Goal: Task Accomplishment & Management: Use online tool/utility

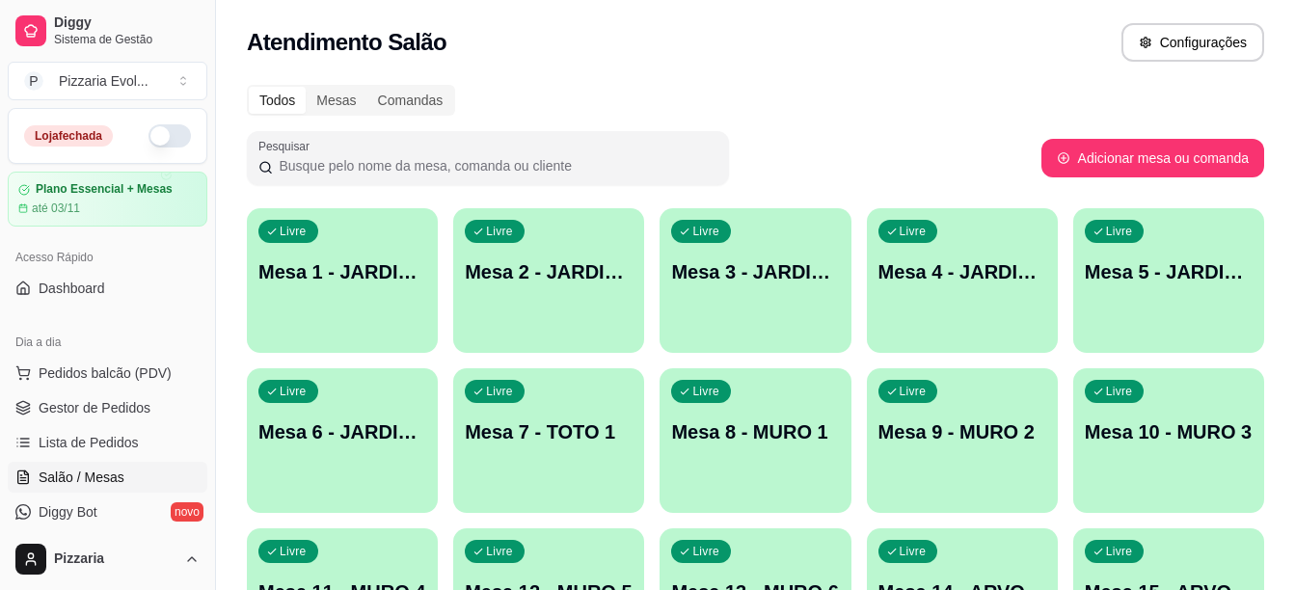
click at [148, 131] on button "button" at bounding box center [169, 135] width 42 height 23
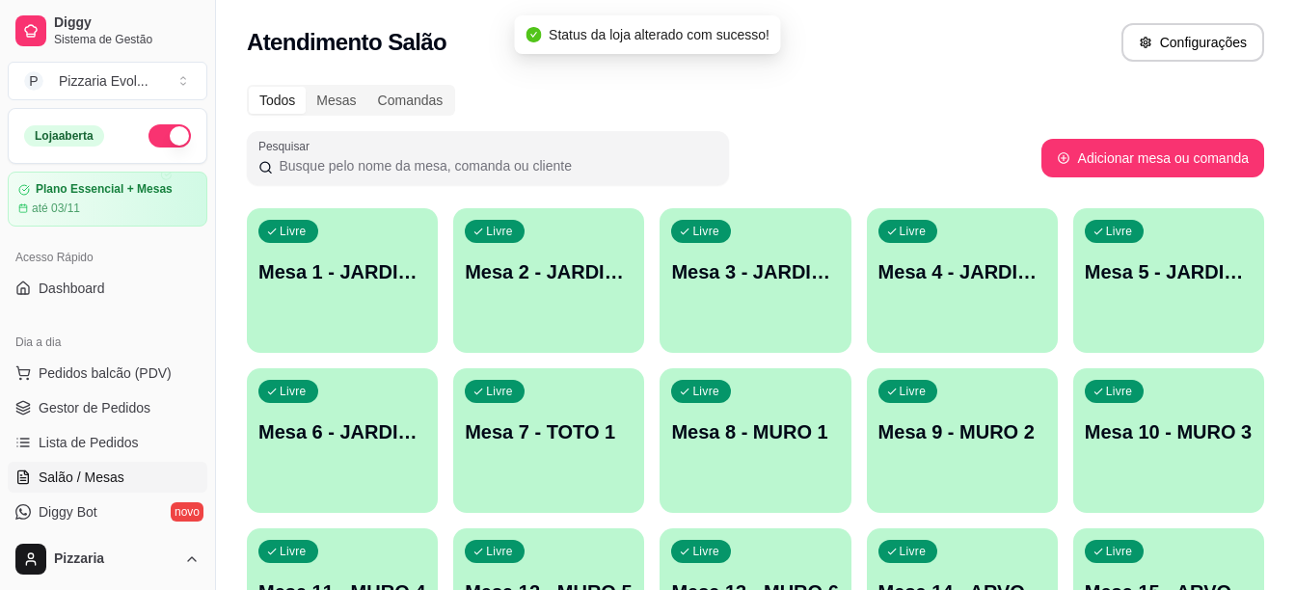
scroll to position [386, 0]
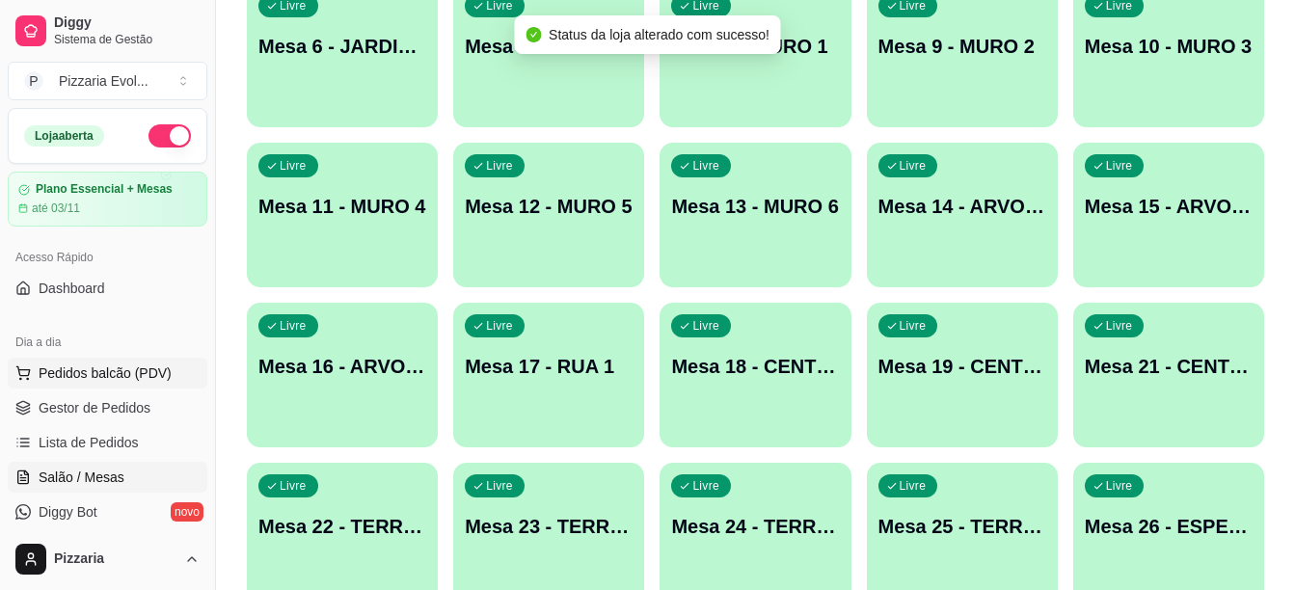
click at [96, 387] on button "Pedidos balcão (PDV)" at bounding box center [108, 373] width 200 height 31
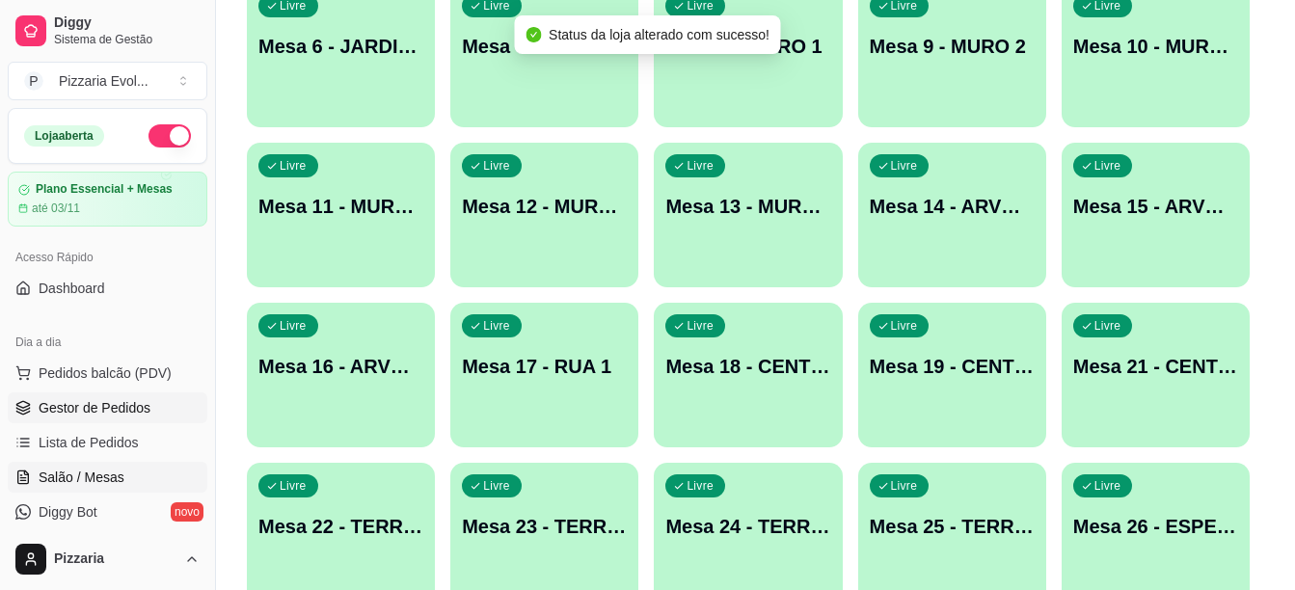
click at [111, 415] on img at bounding box center [129, 360] width 180 height 122
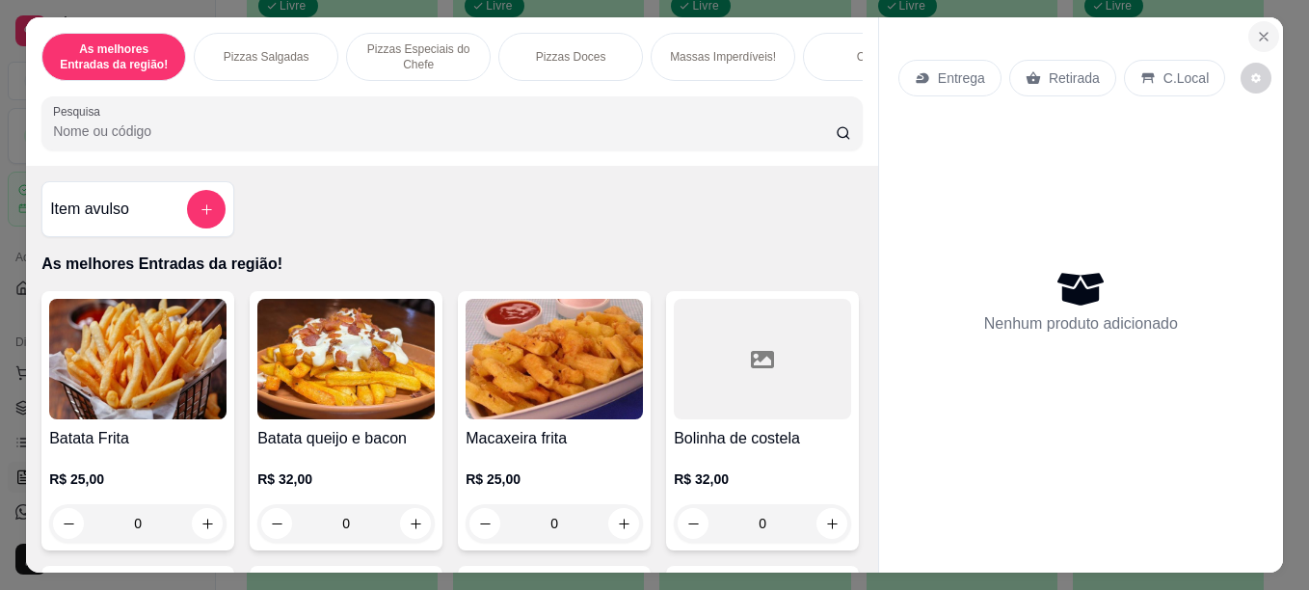
click at [1260, 33] on icon "Close" at bounding box center [1264, 37] width 8 height 8
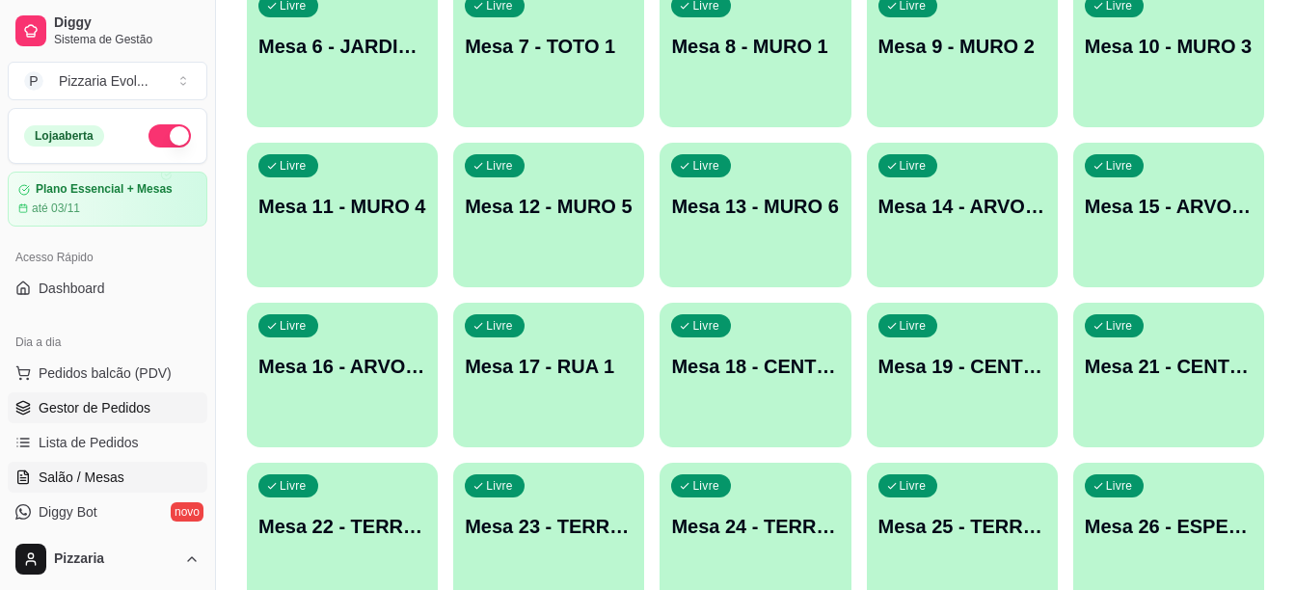
click at [107, 409] on span "Gestor de Pedidos" at bounding box center [95, 407] width 112 height 19
